Goal: Complete application form: Complete application form

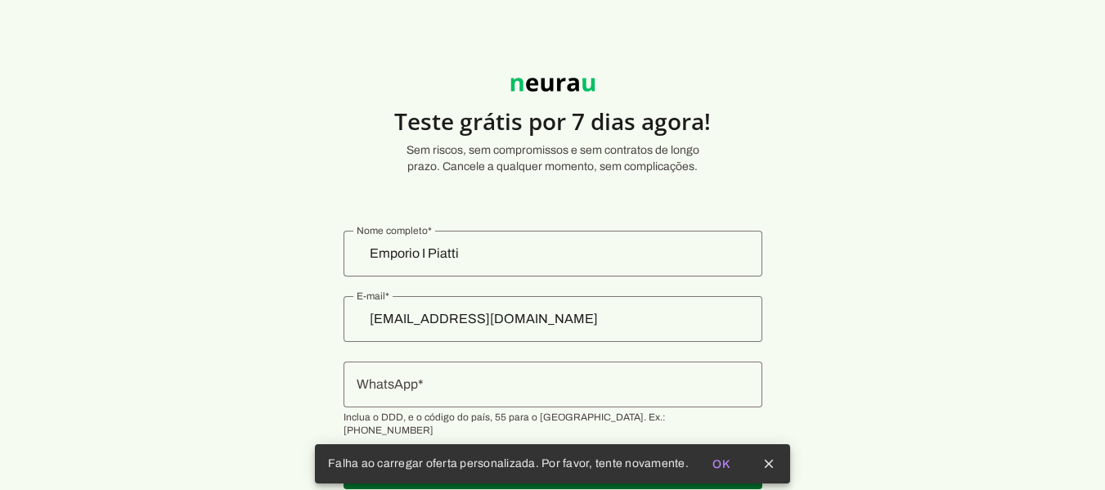
click at [296, 256] on section "Teste grátis por 7 dias agora! Sem riscos, sem compromissos e sem contratos de …" at bounding box center [552, 274] width 1105 height 470
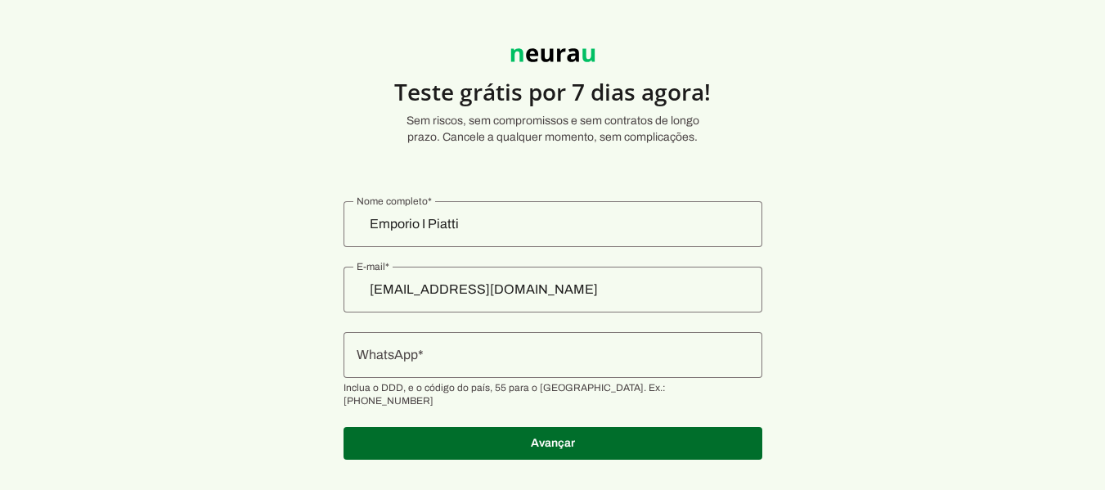
scroll to position [45, 0]
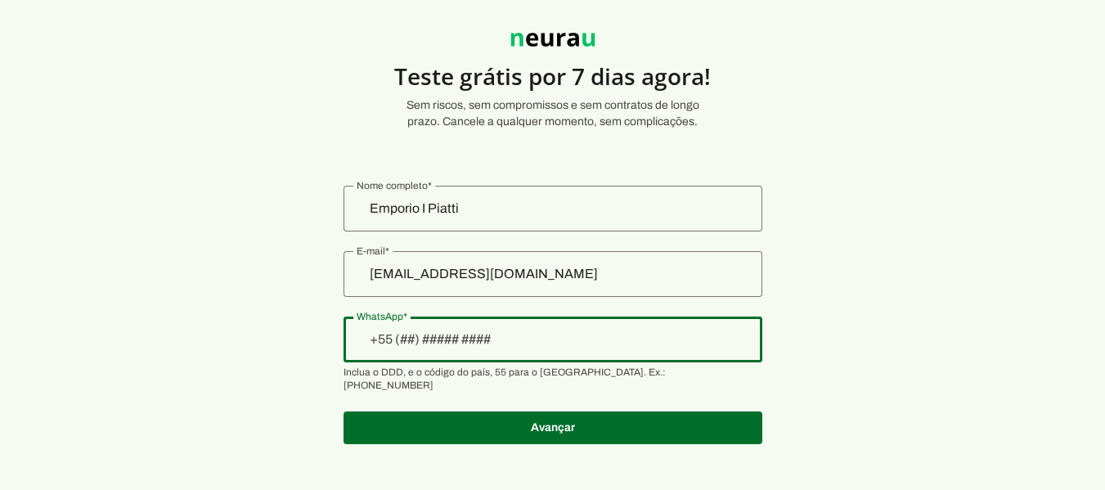
click at [610, 353] on div at bounding box center [553, 340] width 419 height 46
type input "[PHONE_NUMBER]"
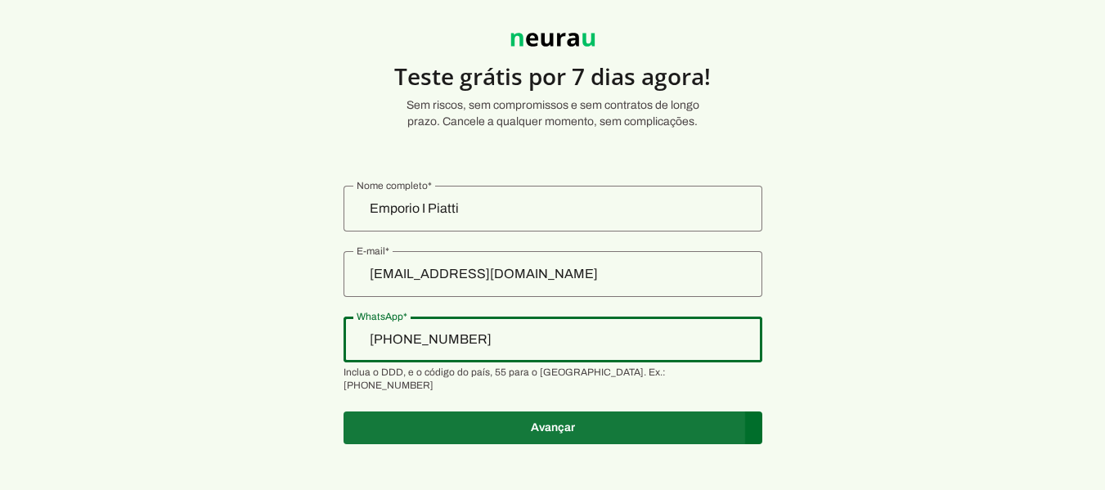
type md-outlined-text-field "[PHONE_NUMBER]"
click at [605, 415] on span at bounding box center [553, 427] width 419 height 39
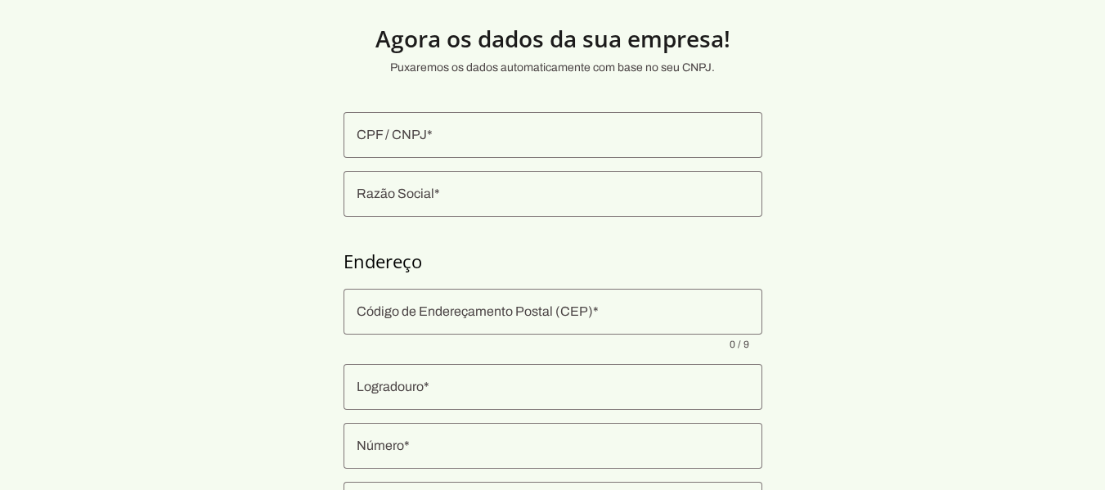
click at [602, 116] on div at bounding box center [553, 135] width 419 height 46
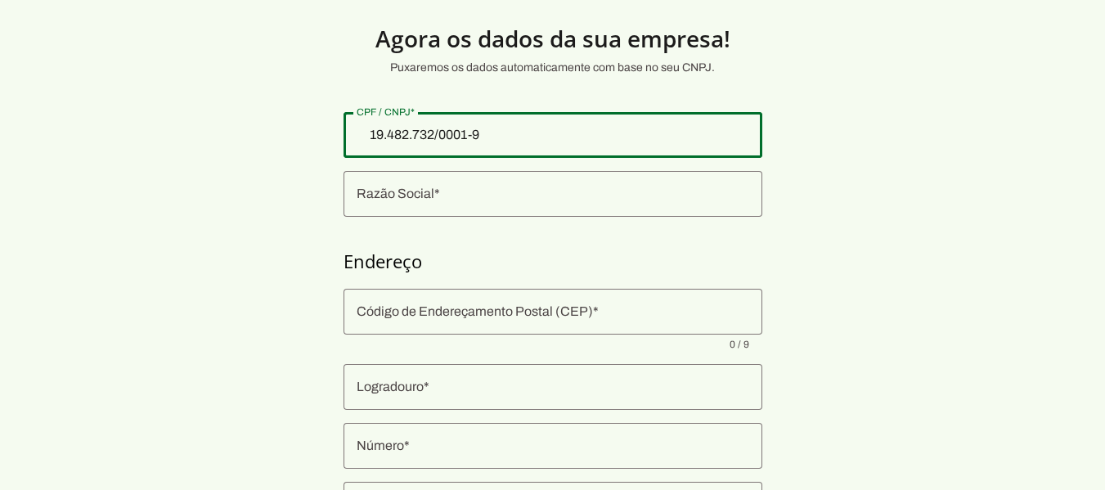
type input "19.482.732/0001-93"
type md-outlined-text-field "19.482.732/0001-93"
click at [513, 189] on input "Razão Social" at bounding box center [553, 194] width 393 height 20
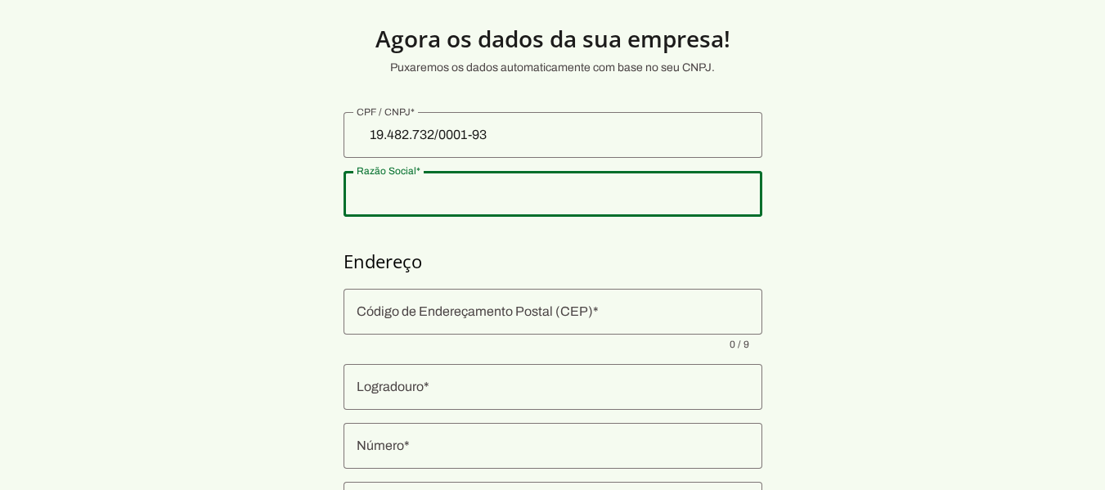
type input "BARRA WASSER FABRICACAO DE MASSAS ALIMENTICIAS LTDA"
type input "24908-845"
type input "Rodovia Vereador Oldemar [PERSON_NAME]"
type input "224"
type input "Quadraarea Lote 00000"
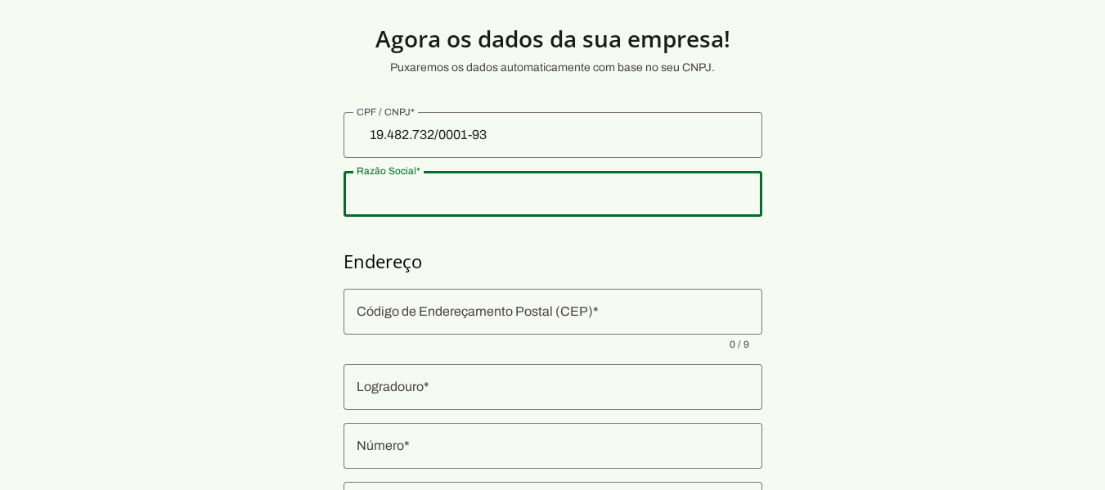
type input "Ubatiba"
type input "Maricá"
type input "RJ"
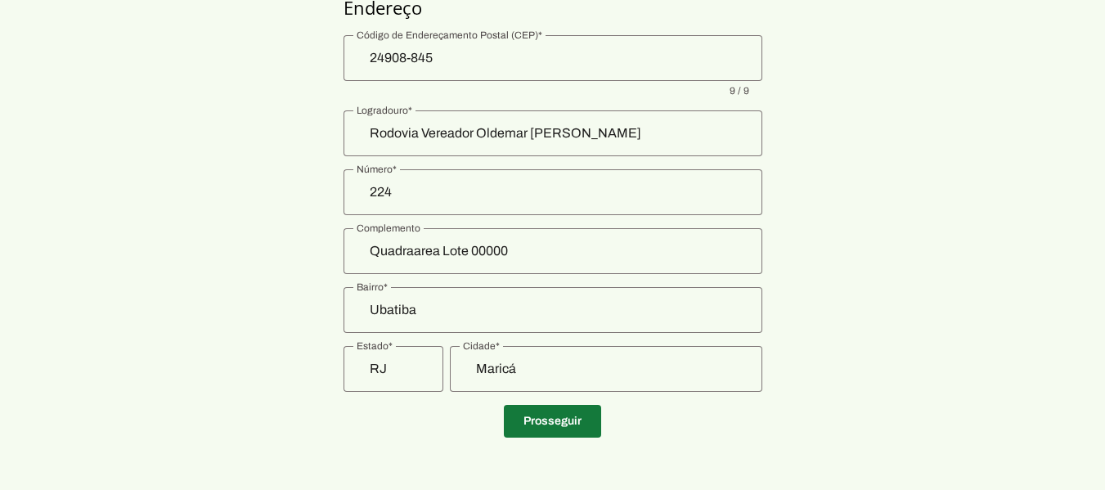
click at [541, 427] on span at bounding box center [552, 421] width 97 height 39
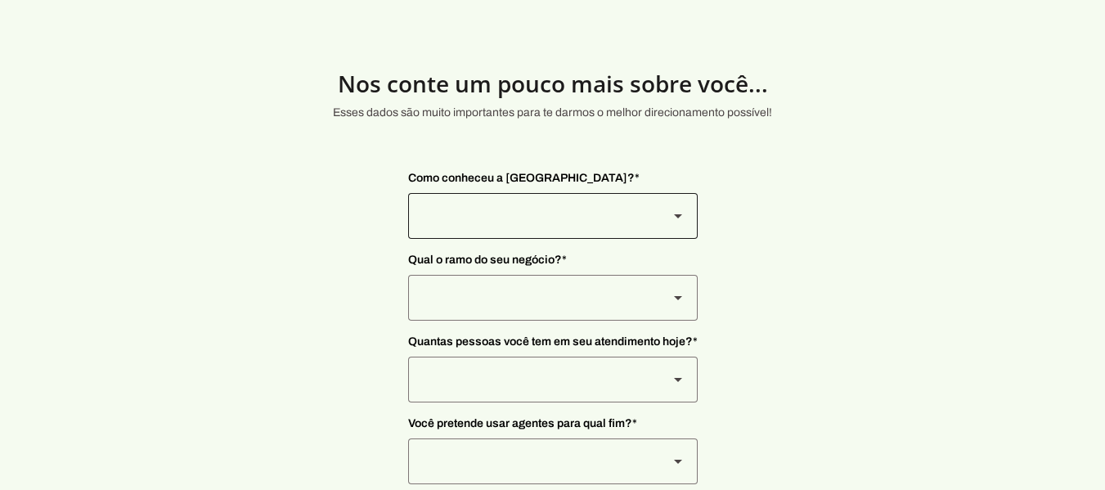
click at [665, 199] on div at bounding box center [678, 216] width 39 height 46
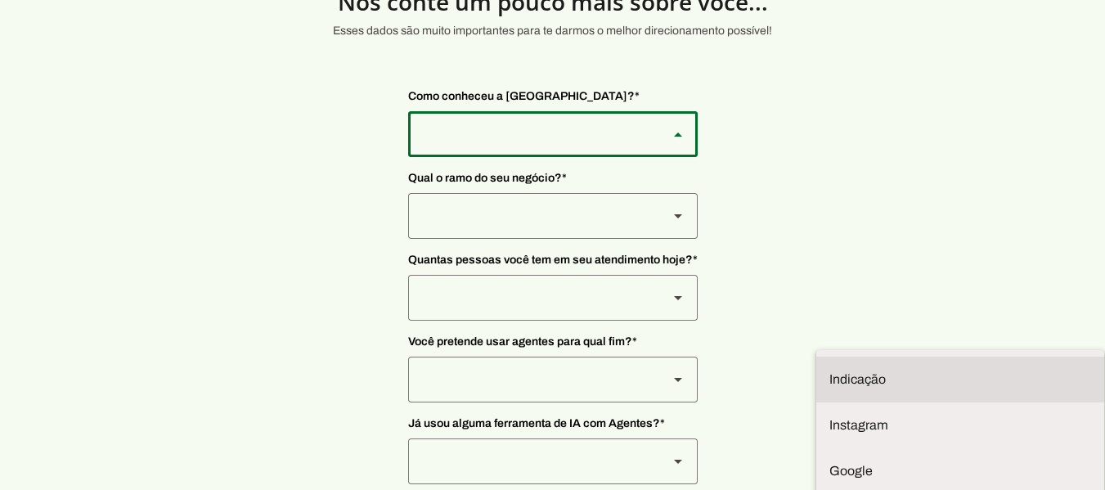
click at [830, 370] on slot at bounding box center [961, 380] width 262 height 20
type md-outlined-select "NW0Npec8Jvm64GSjAjvQ"
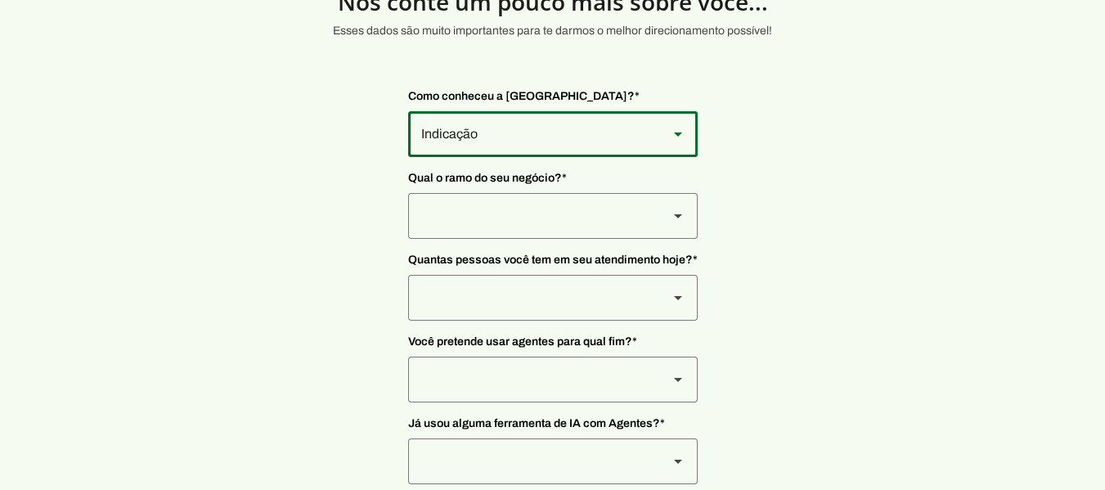
click at [556, 157] on div at bounding box center [531, 134] width 247 height 46
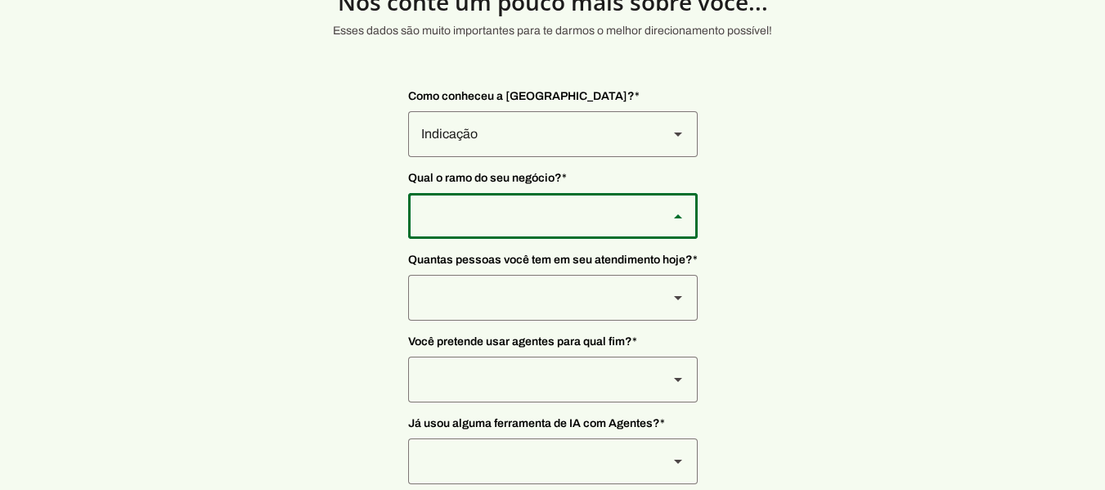
click at [0, 0] on slot at bounding box center [0, 0] width 0 height 0
type md-outlined-select "8jF4X7Lv6TKjTeZ7ZbgY"
click at [558, 157] on div at bounding box center [531, 134] width 247 height 46
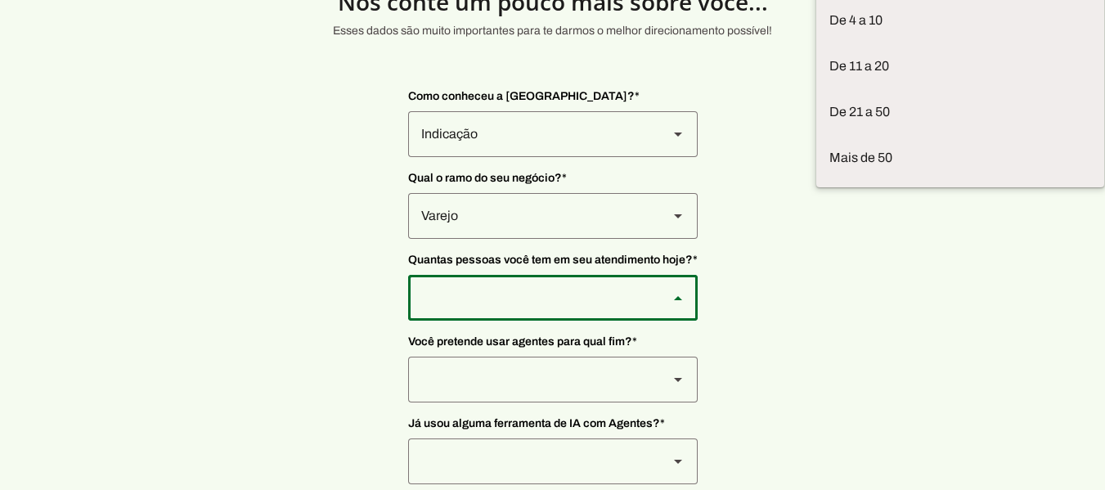
click at [0, 0] on slot at bounding box center [0, 0] width 0 height 0
type md-outlined-select "yHmeUixsC5IlBgFUkJwN"
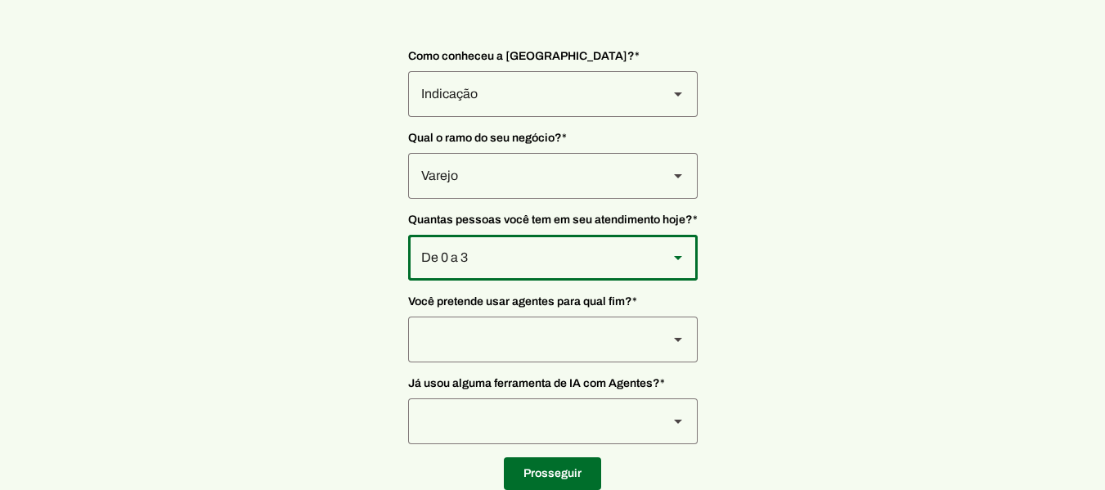
scroll to position [161, 0]
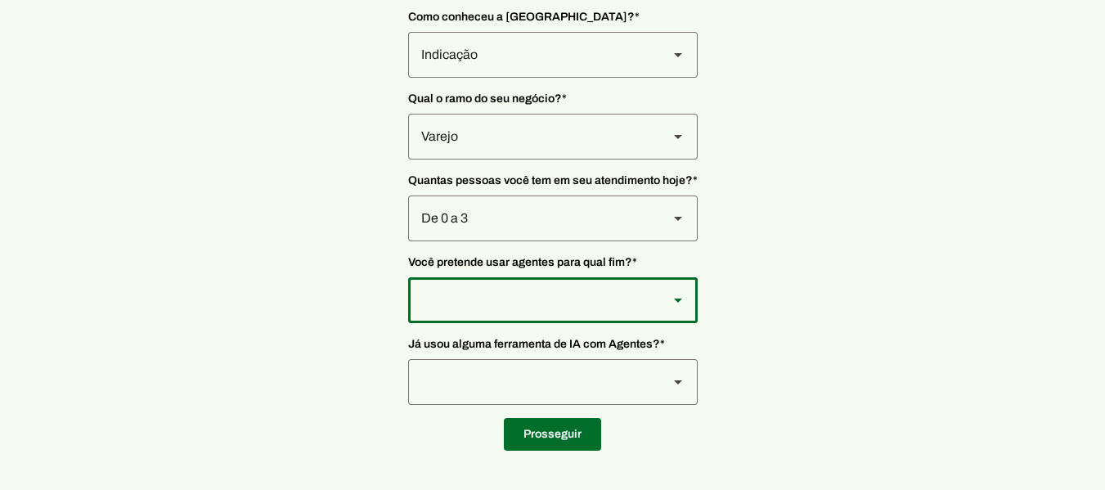
click at [547, 78] on div at bounding box center [531, 55] width 247 height 46
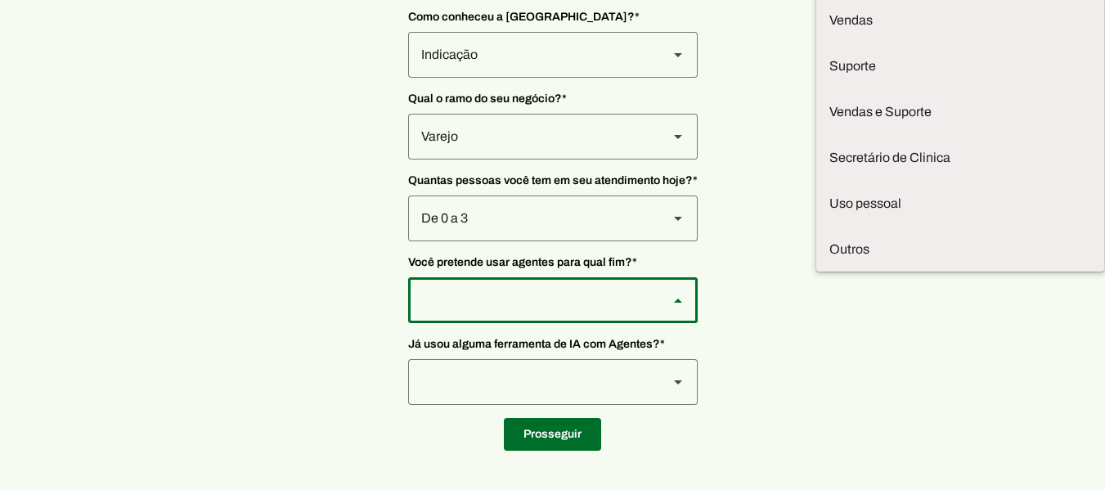
scroll to position [0, 0]
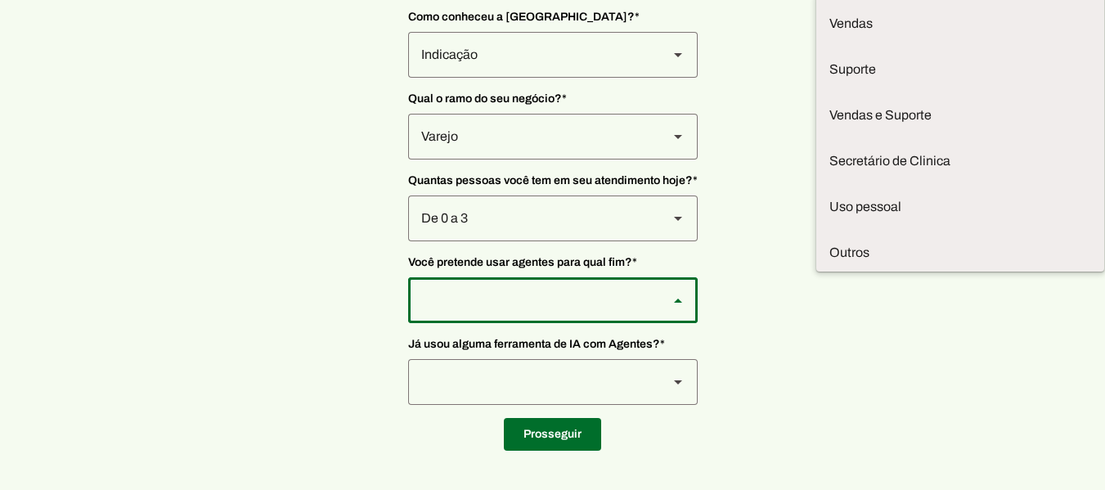
click at [783, 421] on section "Nos conte um pouco mais sobre você... Esses dados são muito importantes para te…" at bounding box center [552, 164] width 1105 height 573
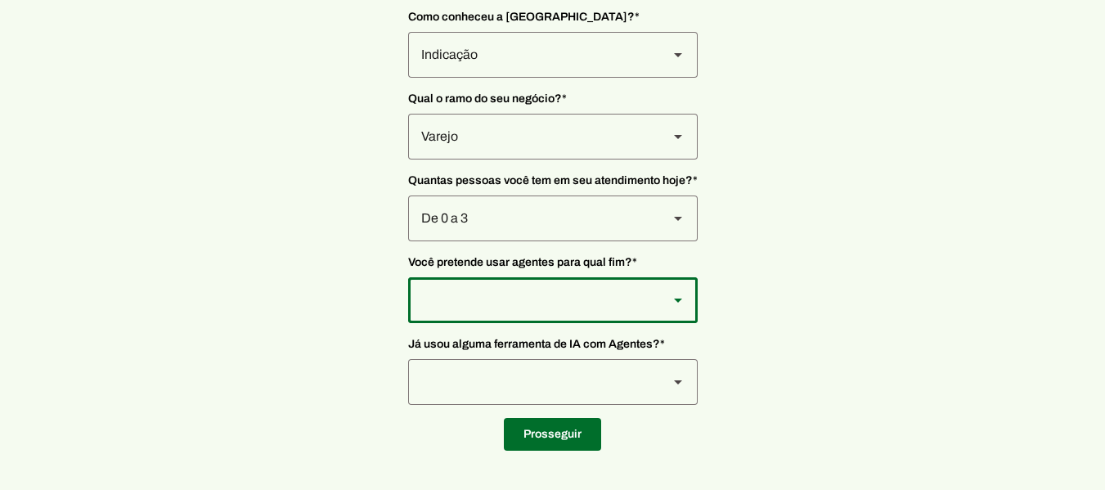
click at [666, 304] on div at bounding box center [678, 300] width 39 height 46
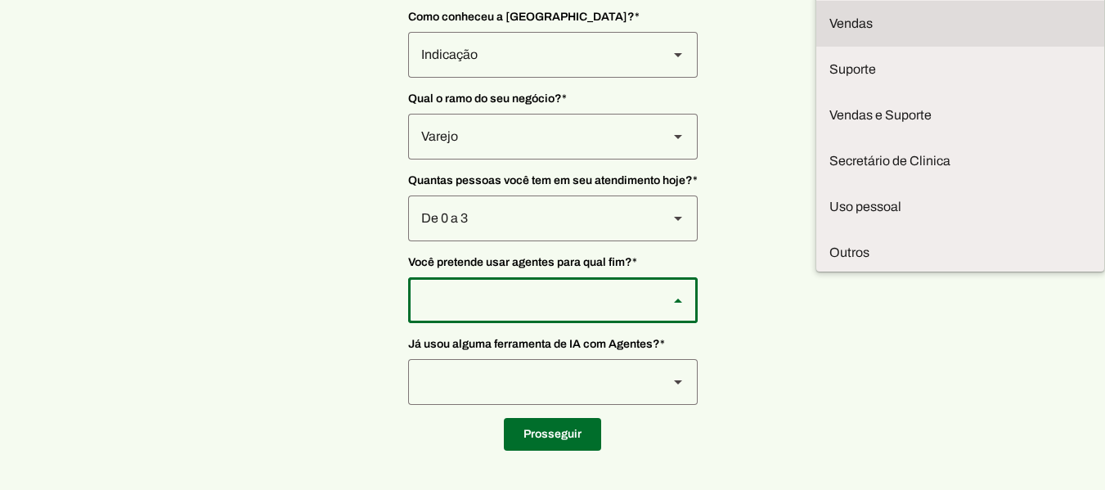
click at [0, 0] on md-item "Vendas" at bounding box center [0, 0] width 0 height 0
type md-outlined-select "F7ie3OCOKWbmhu0VXrjC"
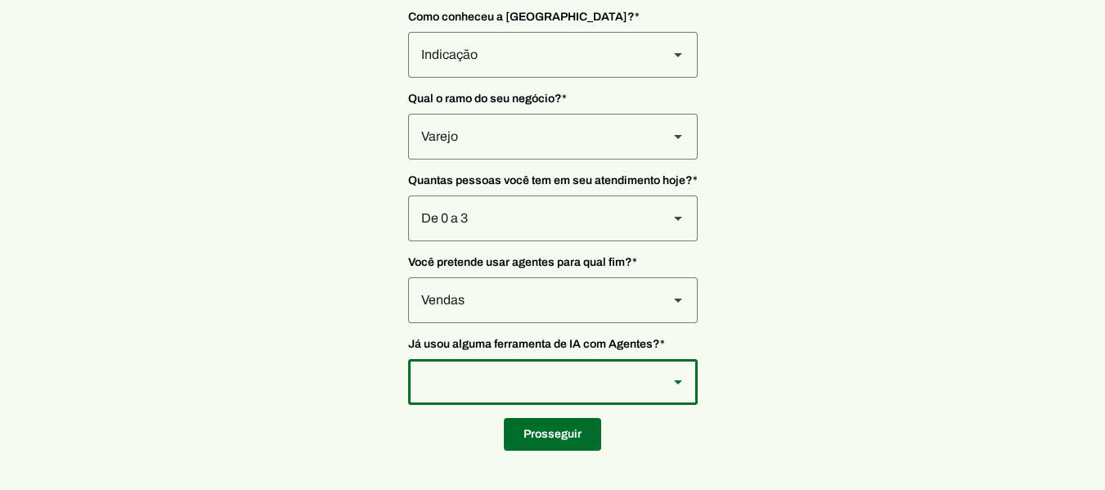
drag, startPoint x: 550, startPoint y: 364, endPoint x: 562, endPoint y: 369, distance: 13.2
click at [558, 78] on div at bounding box center [531, 55] width 247 height 46
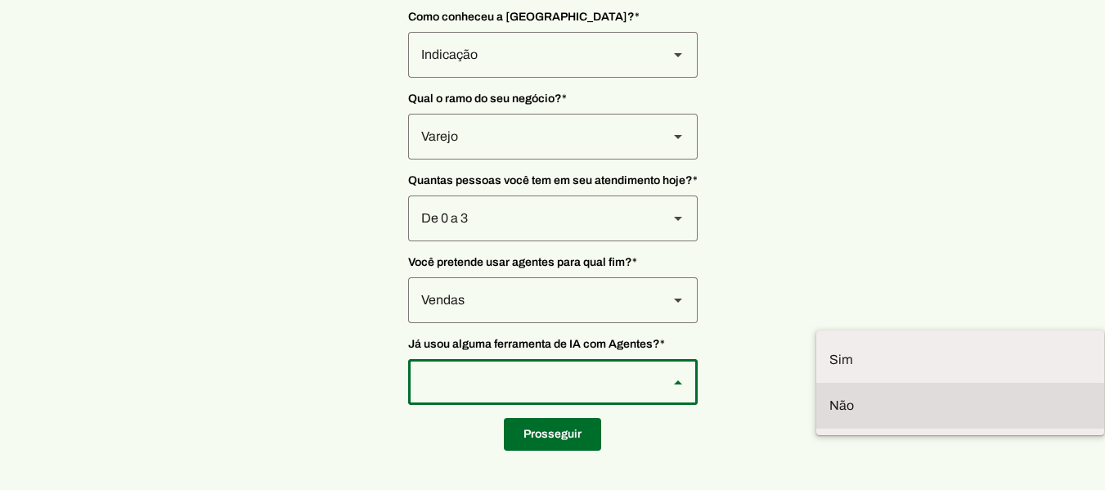
click at [0, 0] on md-item "Não" at bounding box center [0, 0] width 0 height 0
type md-outlined-select "YJTivUP5LYteilvK0BaA"
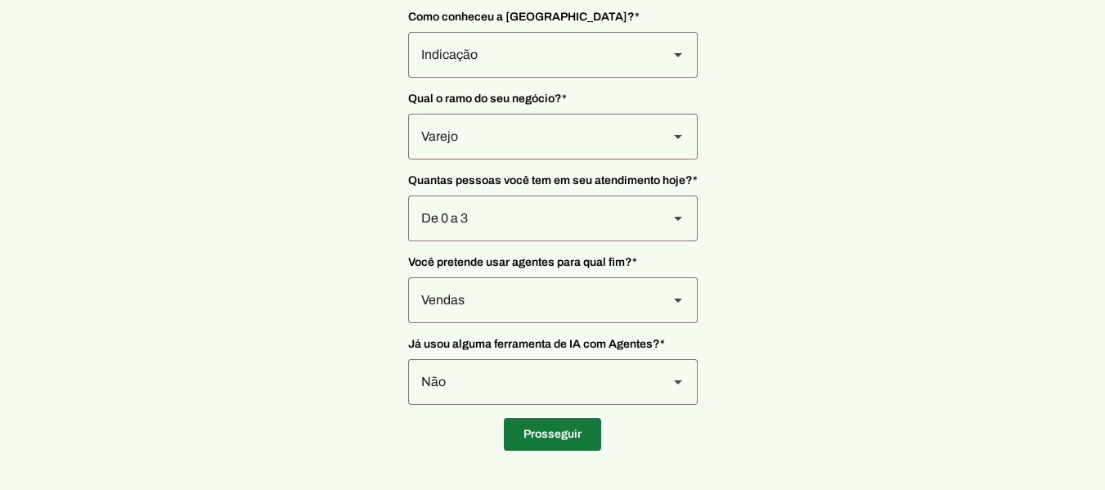
click at [512, 443] on span at bounding box center [552, 434] width 97 height 39
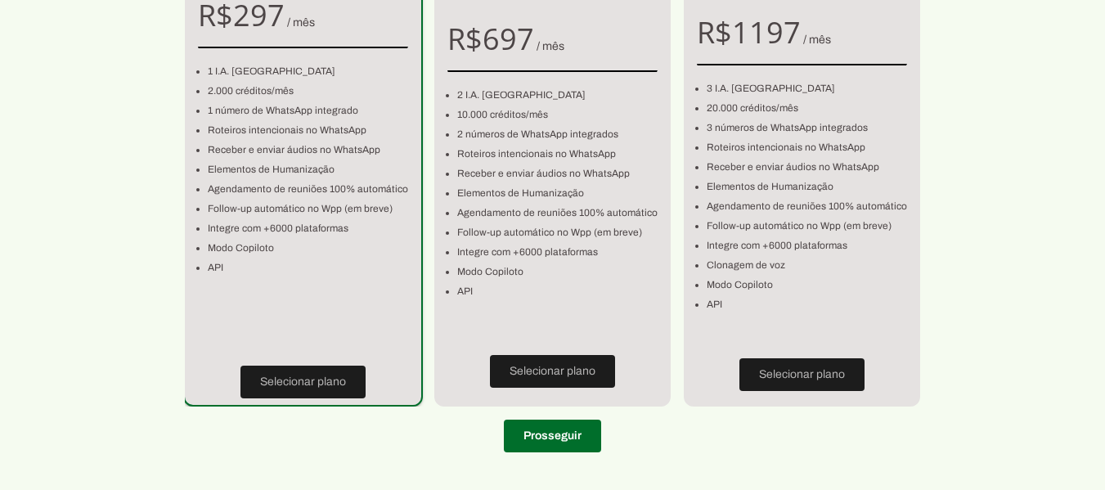
scroll to position [228, 0]
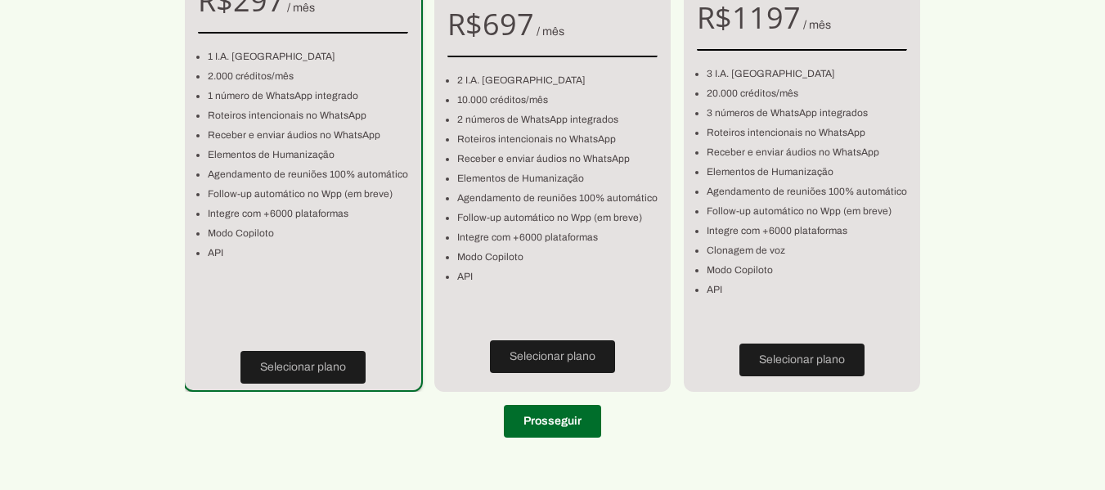
click at [543, 445] on section "Escolha seu plano! Sem custos escondidos, somos 100% transparentes. Básico R$ 2…" at bounding box center [552, 131] width 1105 height 640
click at [539, 423] on span at bounding box center [552, 421] width 97 height 39
type input "24908-845"
type input "Rodovia Vereador Oldemar [PERSON_NAME]"
type input "224"
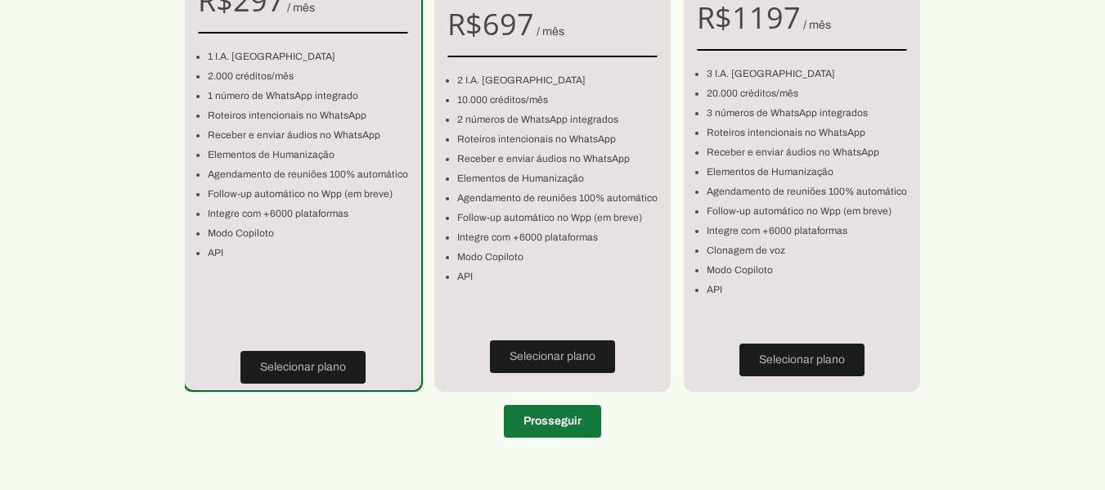
type input "Quadraarea Lote 00000"
type input "Ubatiba"
type input "Maricá"
type input "RJ"
type input "19.482.732/0001-93"
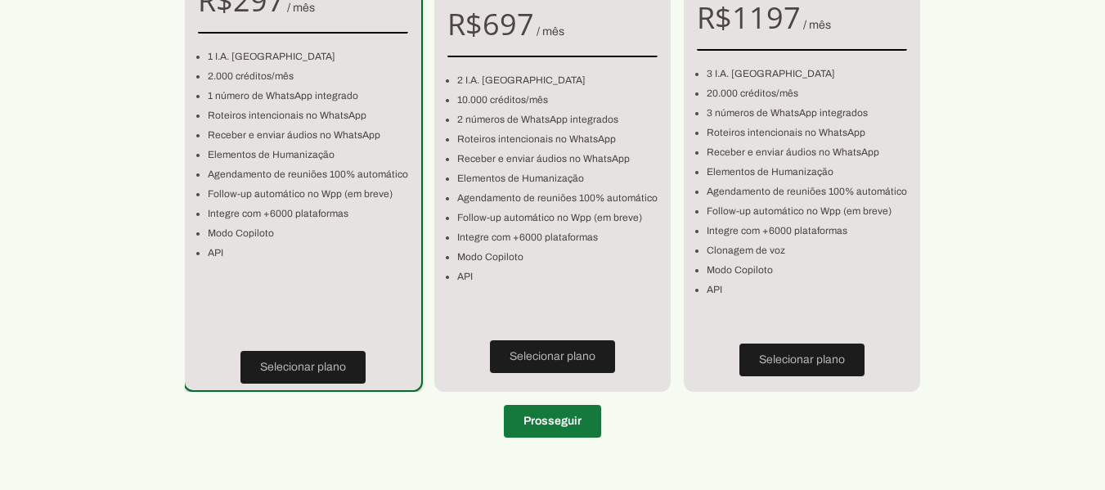
type input "[PHONE_NUMBER]"
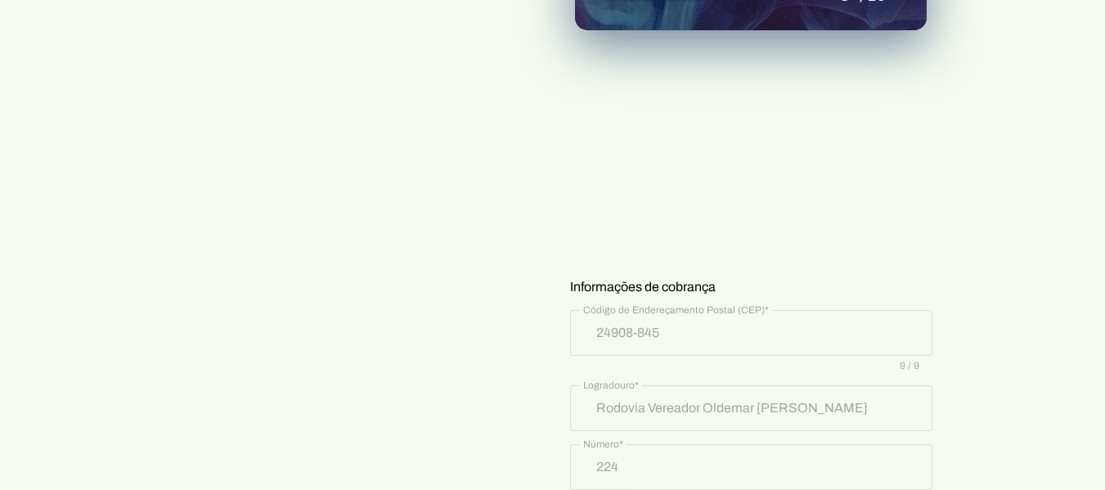
scroll to position [491, 0]
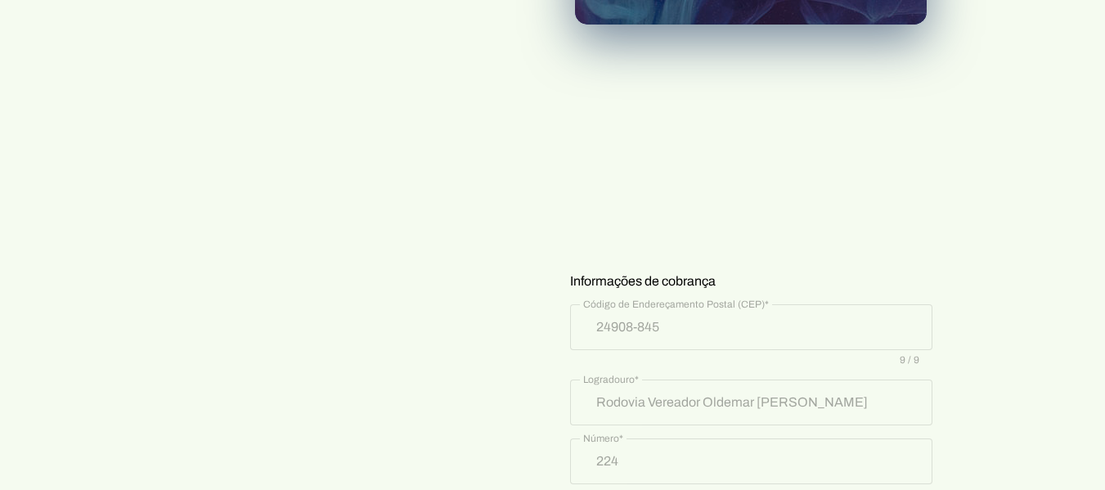
click at [821, 263] on div "Insira seus detalhes de pagamento Informações do cartão Informações de cobrança…" at bounding box center [751, 311] width 421 height 1157
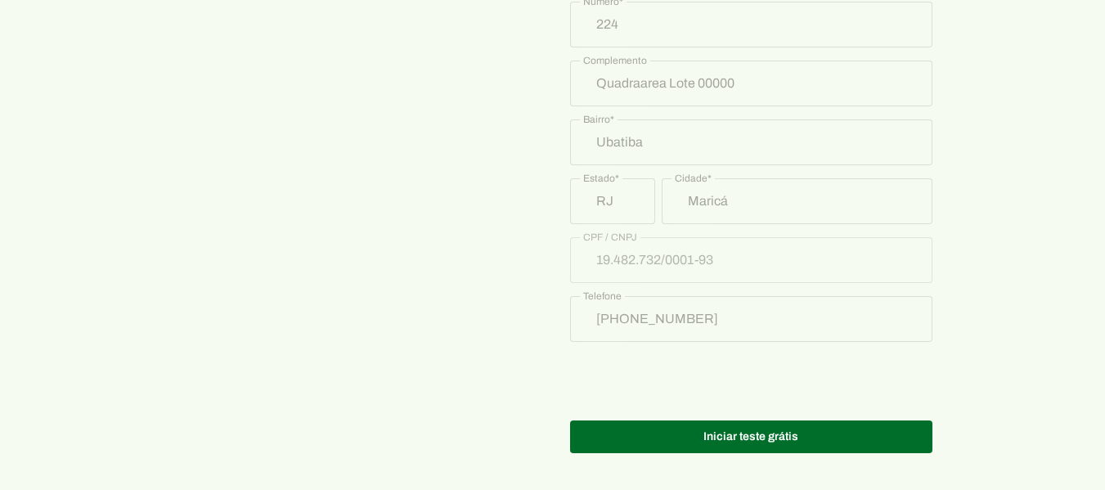
scroll to position [930, 0]
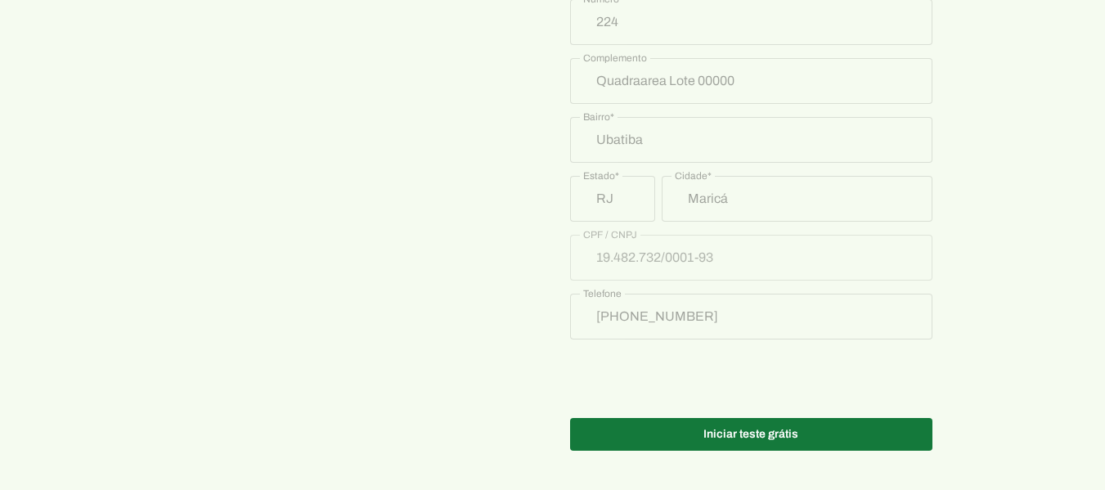
click at [794, 430] on span at bounding box center [751, 434] width 362 height 39
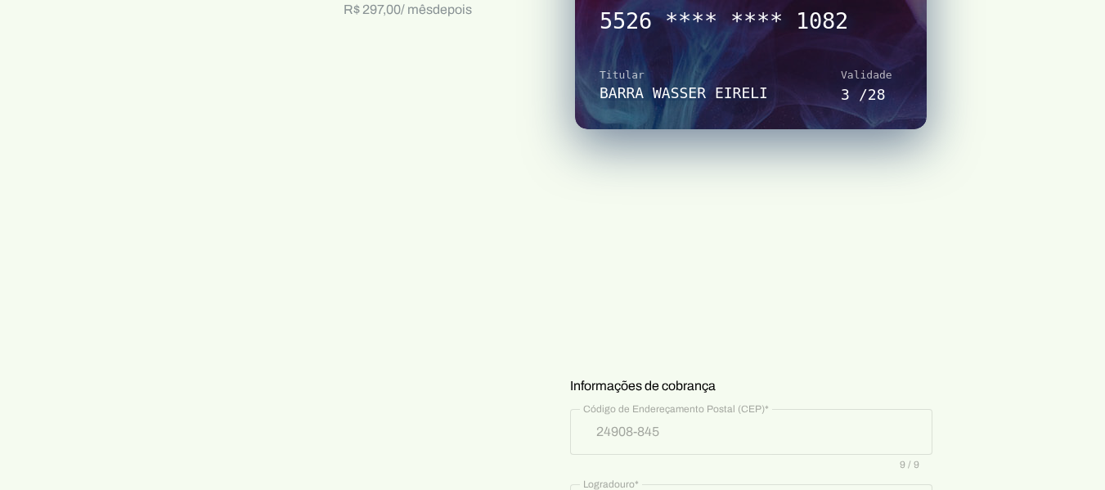
scroll to position [358, 0]
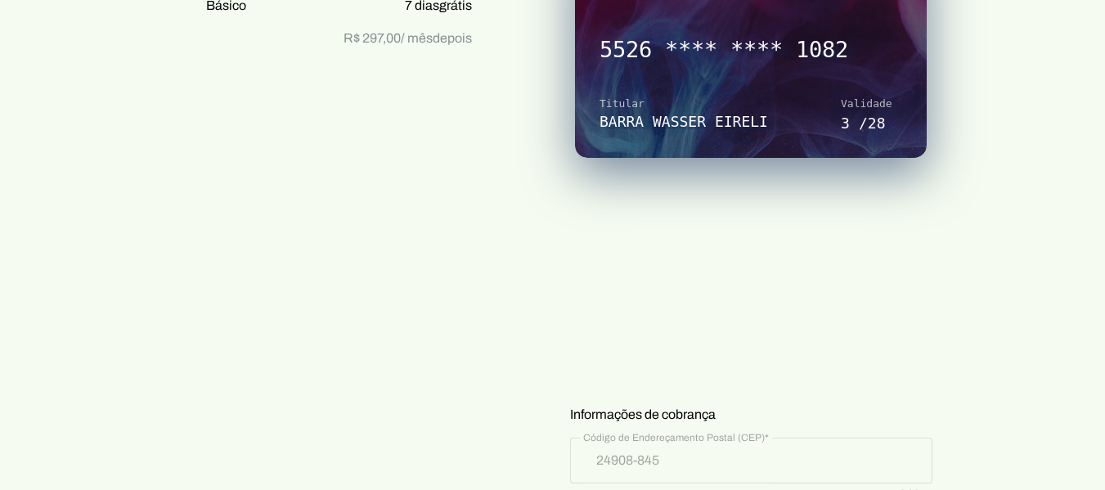
click at [466, 250] on div "Básico 7 dias grátis Depois, R$ 297,00 por mês Básico 7 dias grátis R$ 297,00 /…" at bounding box center [323, 489] width 358 height 1244
